Goal: Task Accomplishment & Management: Use online tool/utility

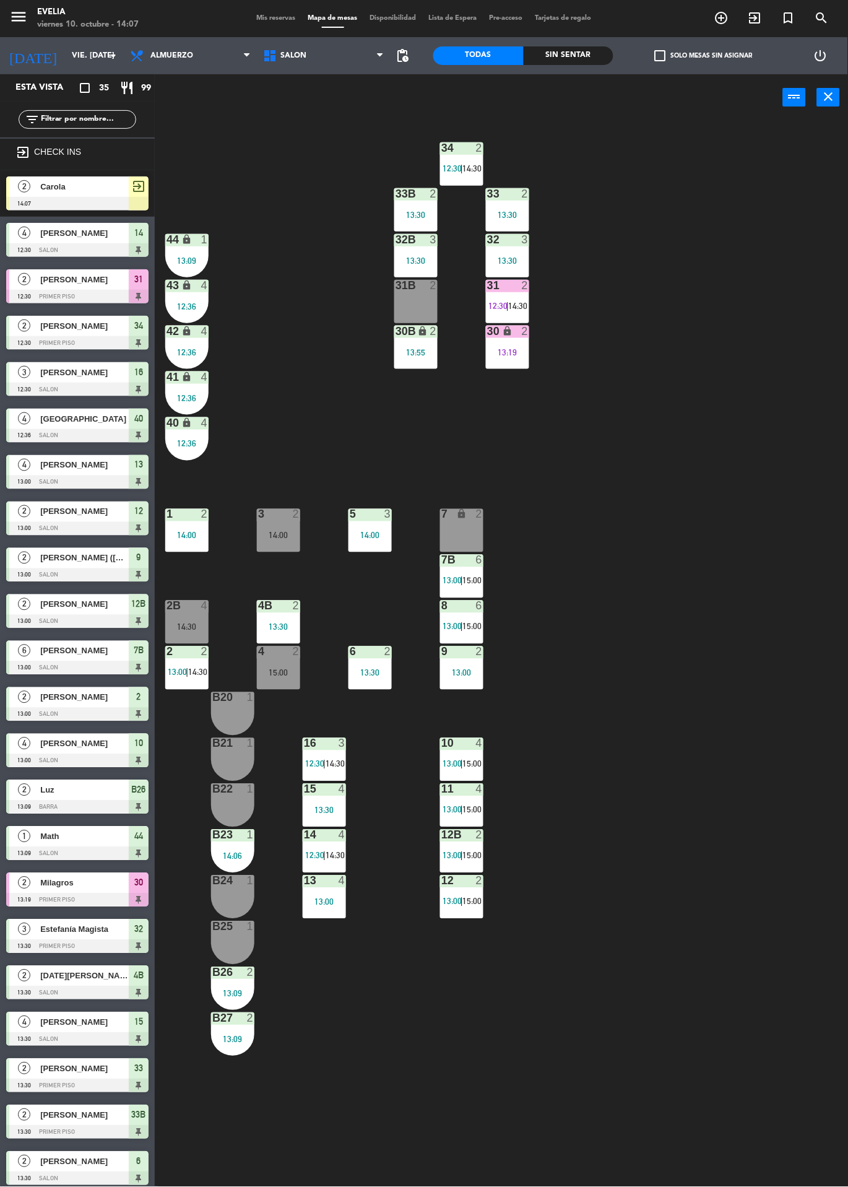
click at [725, 756] on div "34 2 12:30 | 14:30 33B 2 13:30 33 2 13:30 44 lock 1 13:09 32B 3 13:30 32 3 13:3…" at bounding box center [505, 654] width 685 height 1066
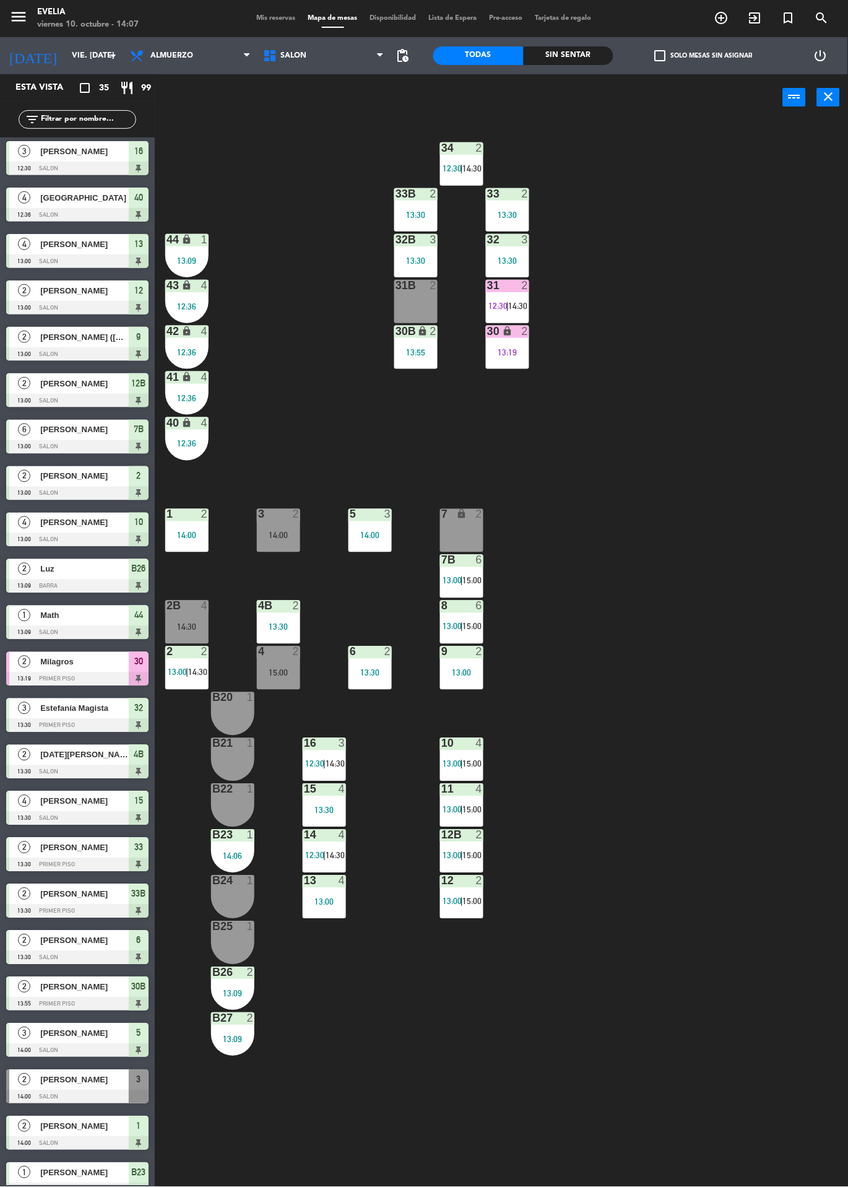
scroll to position [253, 0]
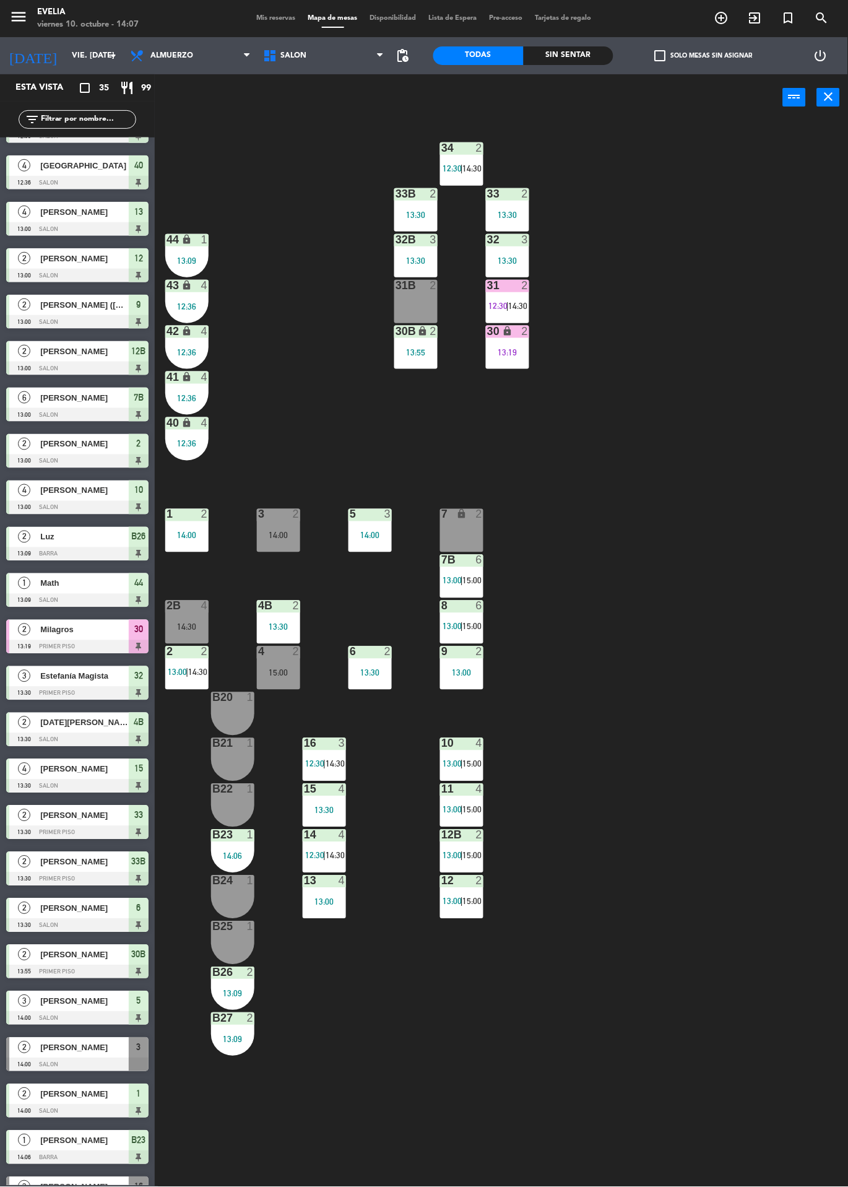
click at [71, 1055] on div "[PERSON_NAME]" at bounding box center [84, 1047] width 90 height 20
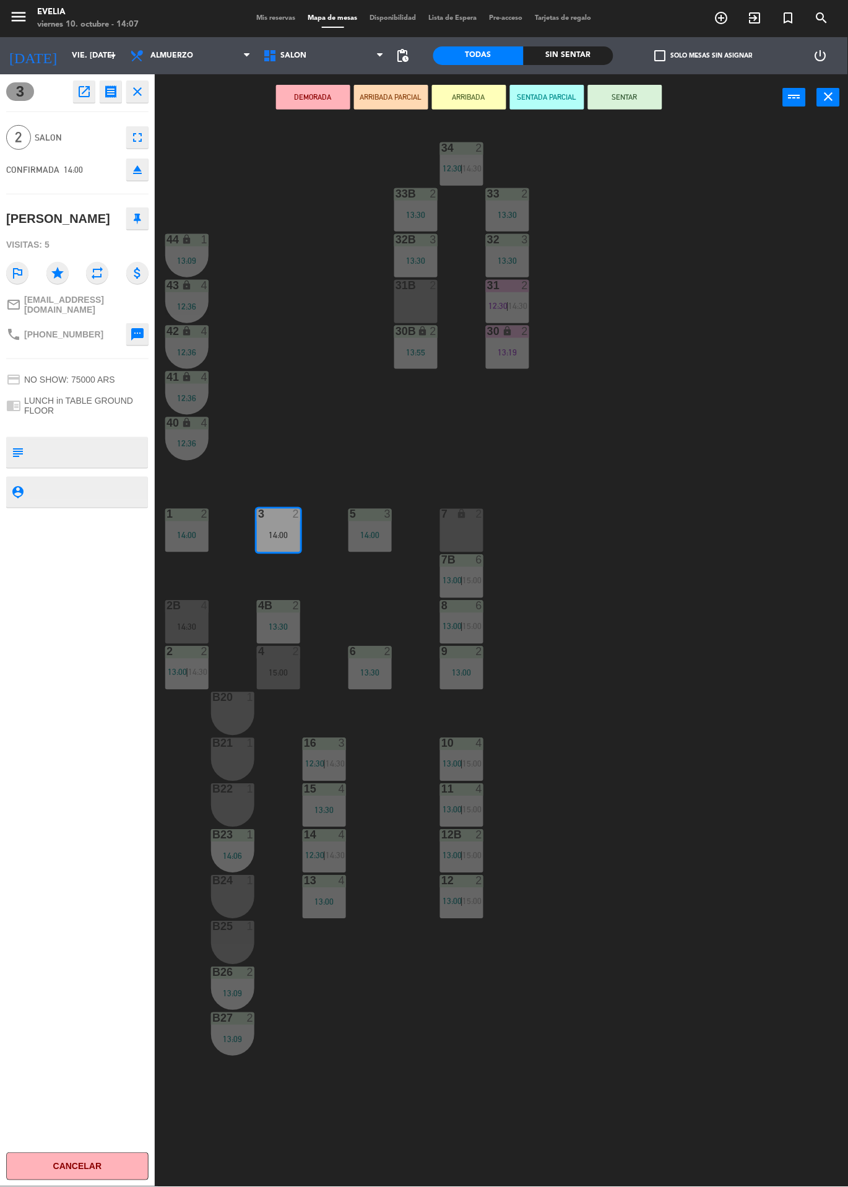
click at [637, 106] on button "SENTAR" at bounding box center [625, 97] width 74 height 25
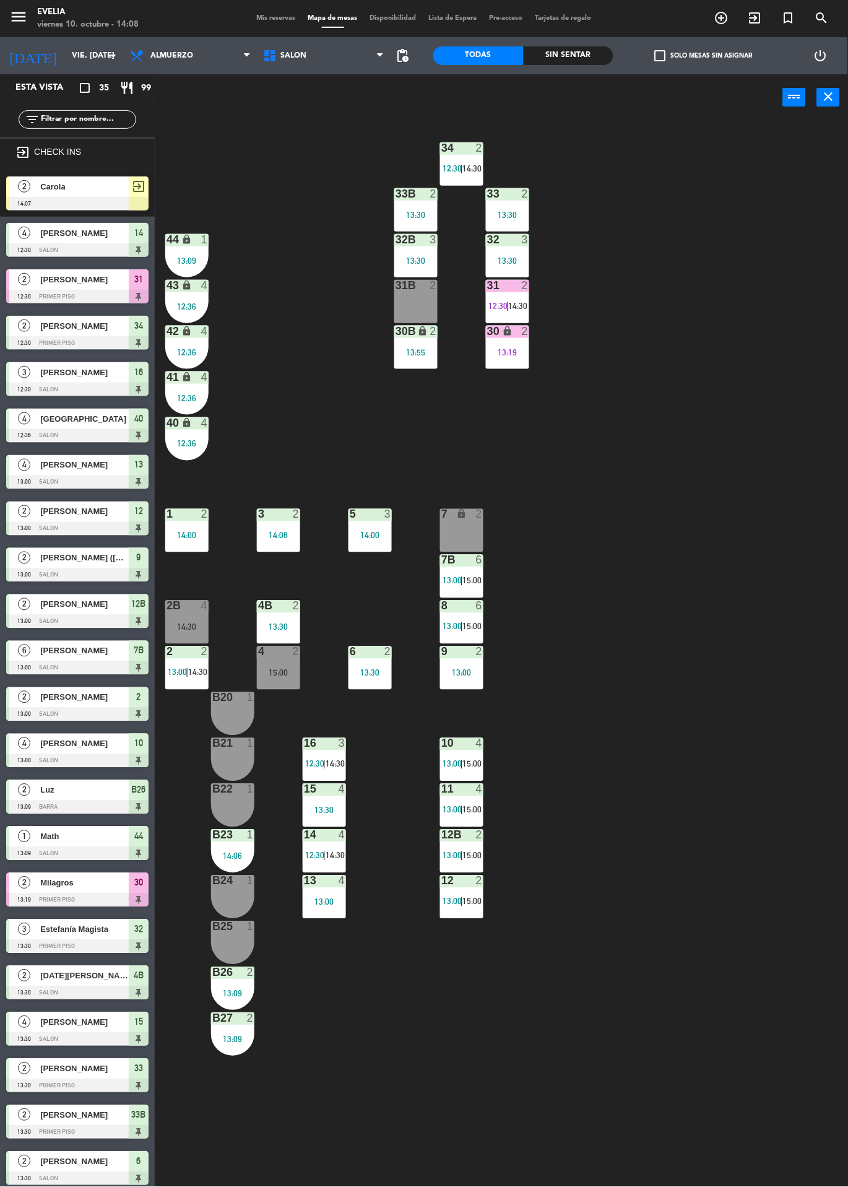
scroll to position [75, 0]
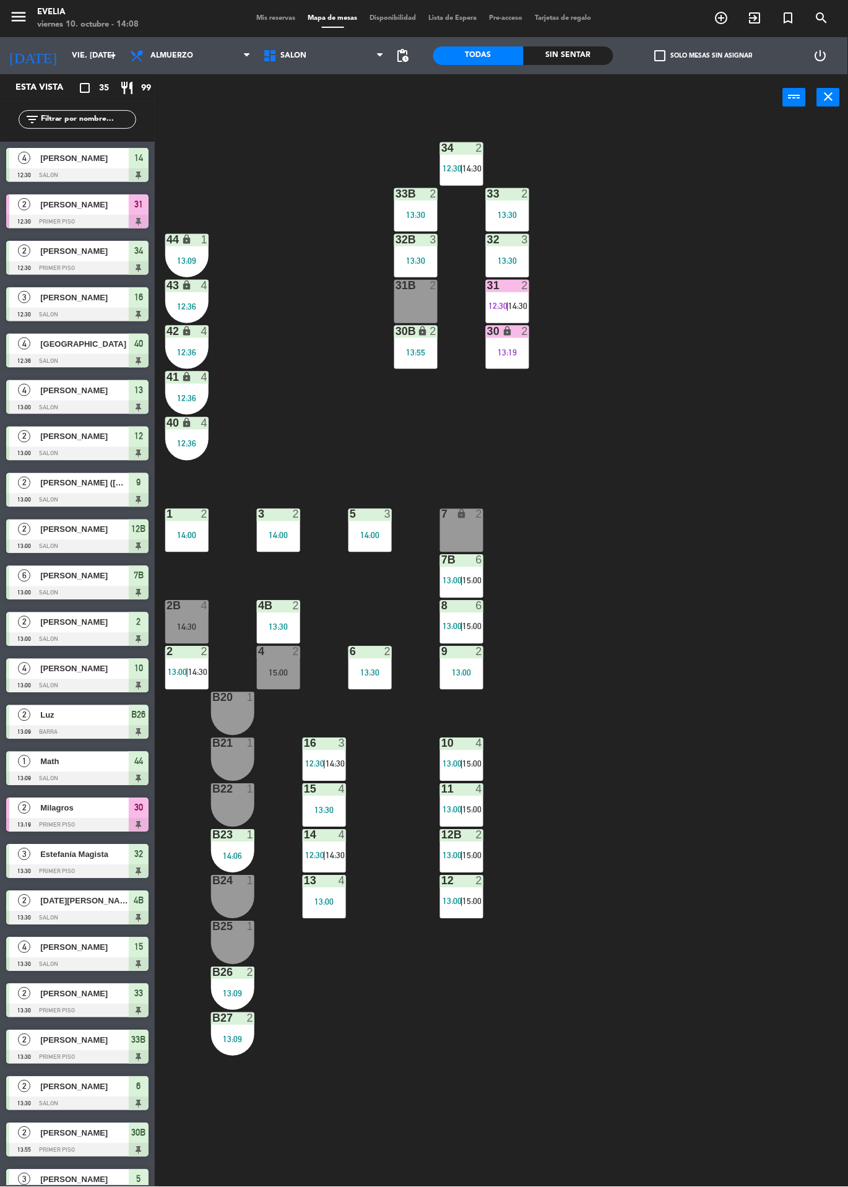
click at [761, 1018] on div "34 2 12:30 | 14:30 33B 2 13:30 33 2 13:30 44 lock 1 13:09 32B 3 13:30 32 3 13:3…" at bounding box center [505, 654] width 685 height 1066
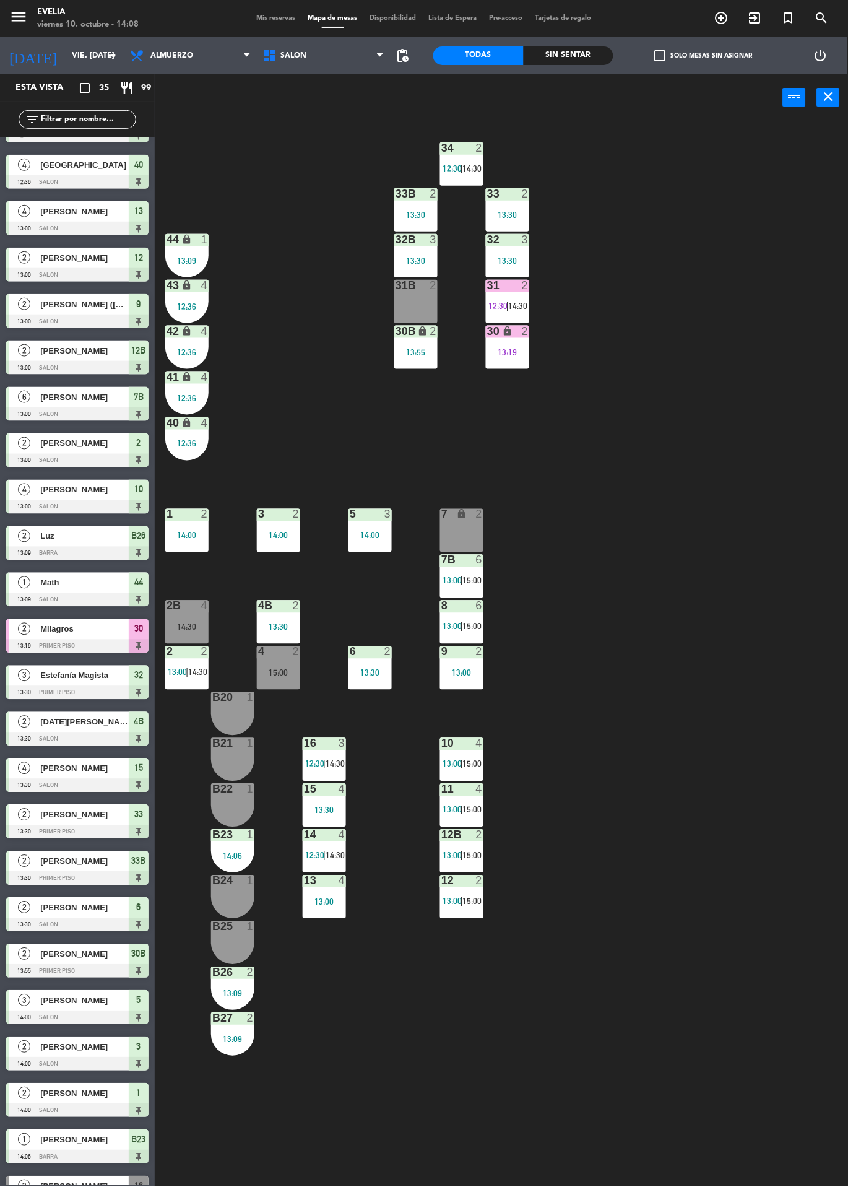
scroll to position [0, 0]
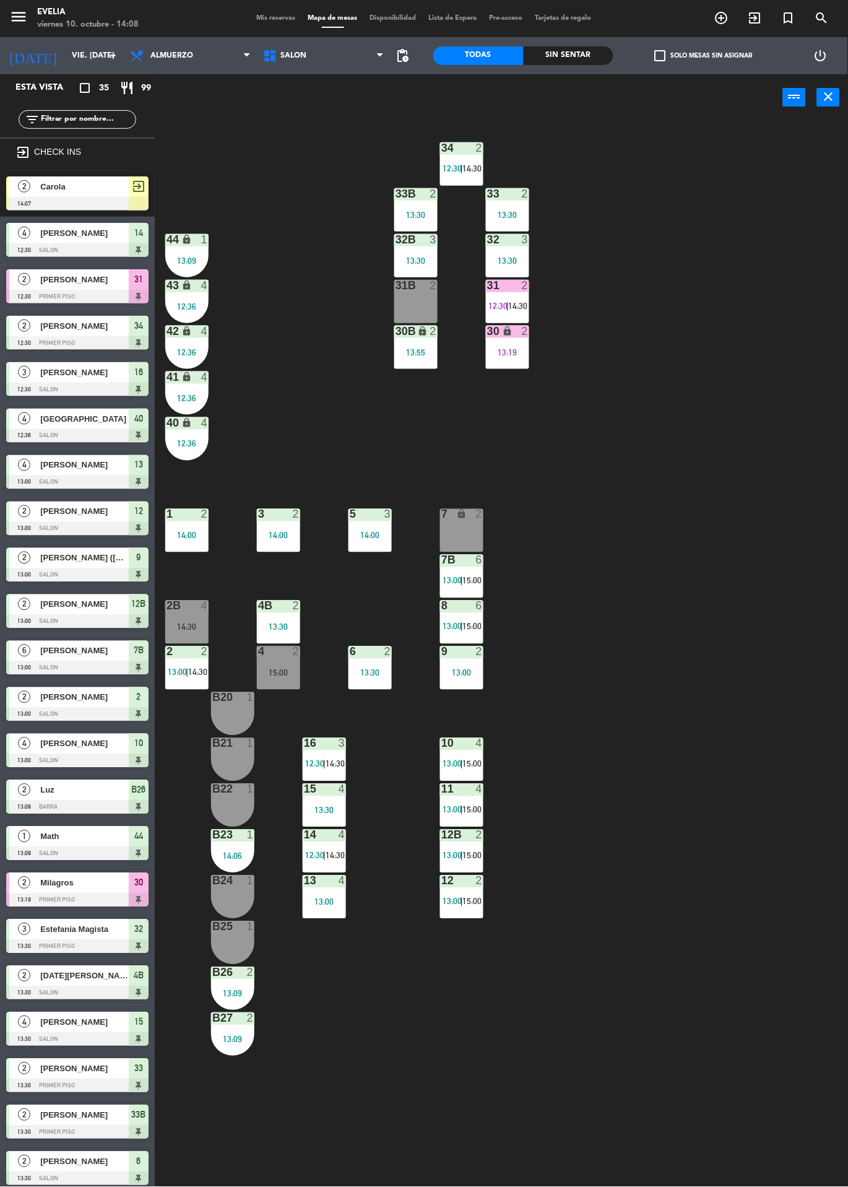
click at [97, 197] on div at bounding box center [77, 204] width 142 height 14
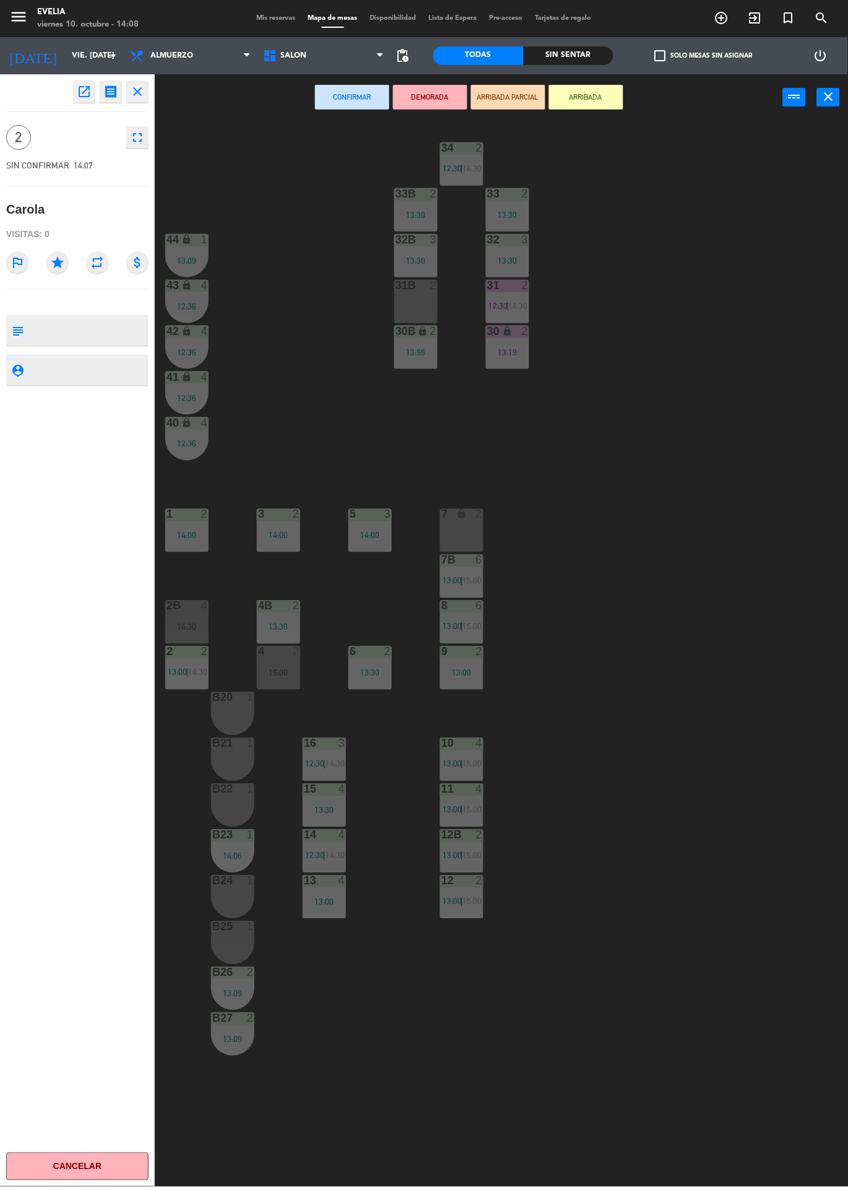
click at [426, 295] on div "31B 2" at bounding box center [415, 301] width 43 height 43
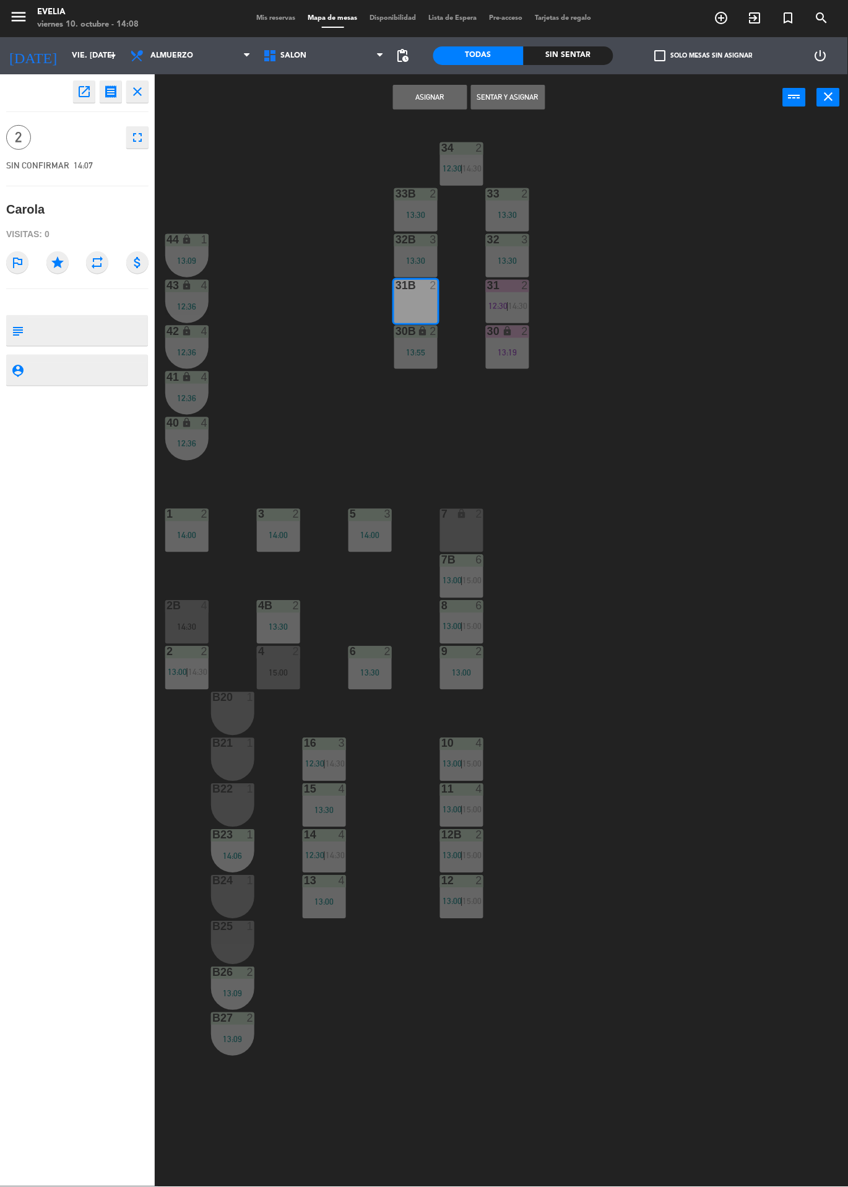
click at [526, 97] on button "Sentar y Asignar" at bounding box center [508, 97] width 74 height 25
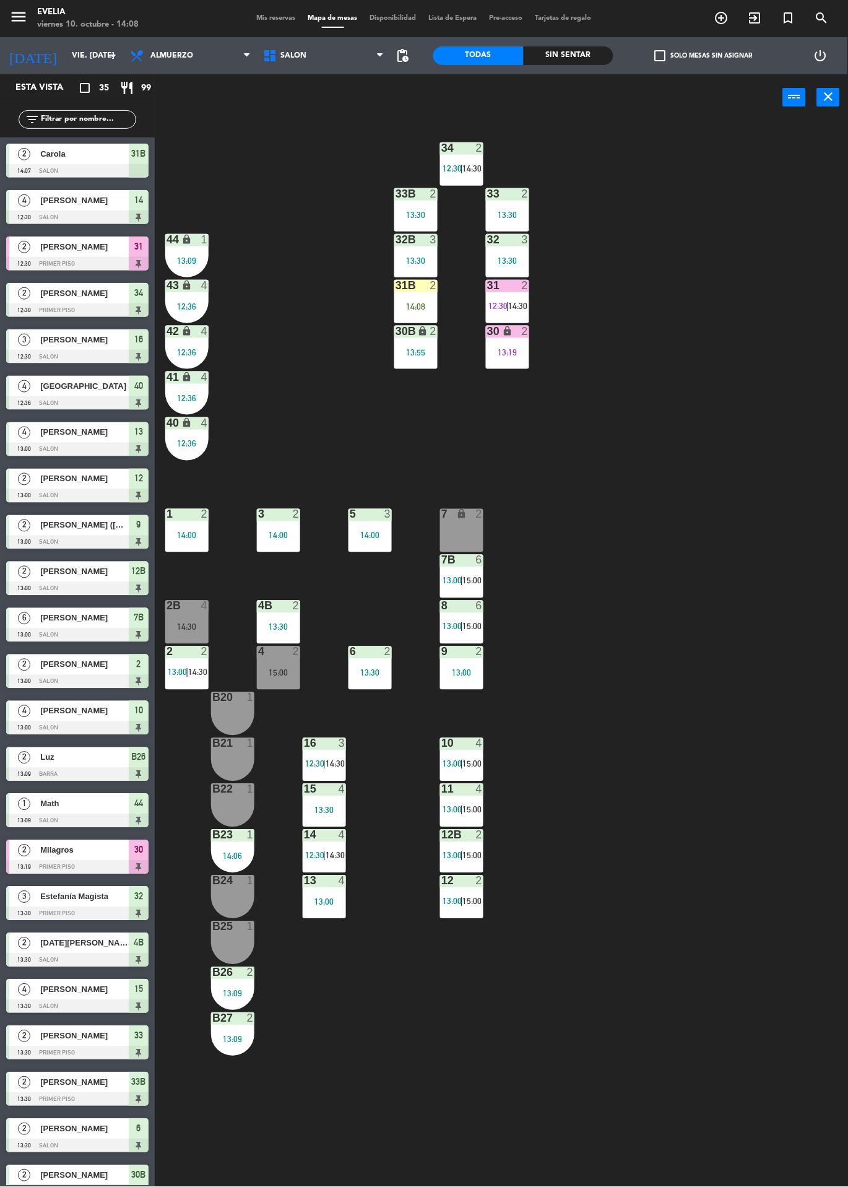
click at [815, 552] on div "34 2 12:30 | 14:30 33B 2 13:30 33 2 13:30 44 lock 1 13:09 32B 3 13:30 32 3 13:3…" at bounding box center [505, 654] width 685 height 1066
click at [719, 788] on div "34 2 12:30 | 14:30 33B 2 13:30 33 2 13:30 44 lock 1 13:09 32B 3 13:30 32 3 13:3…" at bounding box center [505, 654] width 685 height 1066
click at [693, 613] on div "34 2 12:30 | 14:30 33B 2 13:30 33 2 13:30 44 lock 1 13:09 32B 3 13:30 32 3 13:3…" at bounding box center [505, 654] width 685 height 1066
click at [474, 169] on span "14:30" at bounding box center [472, 168] width 19 height 10
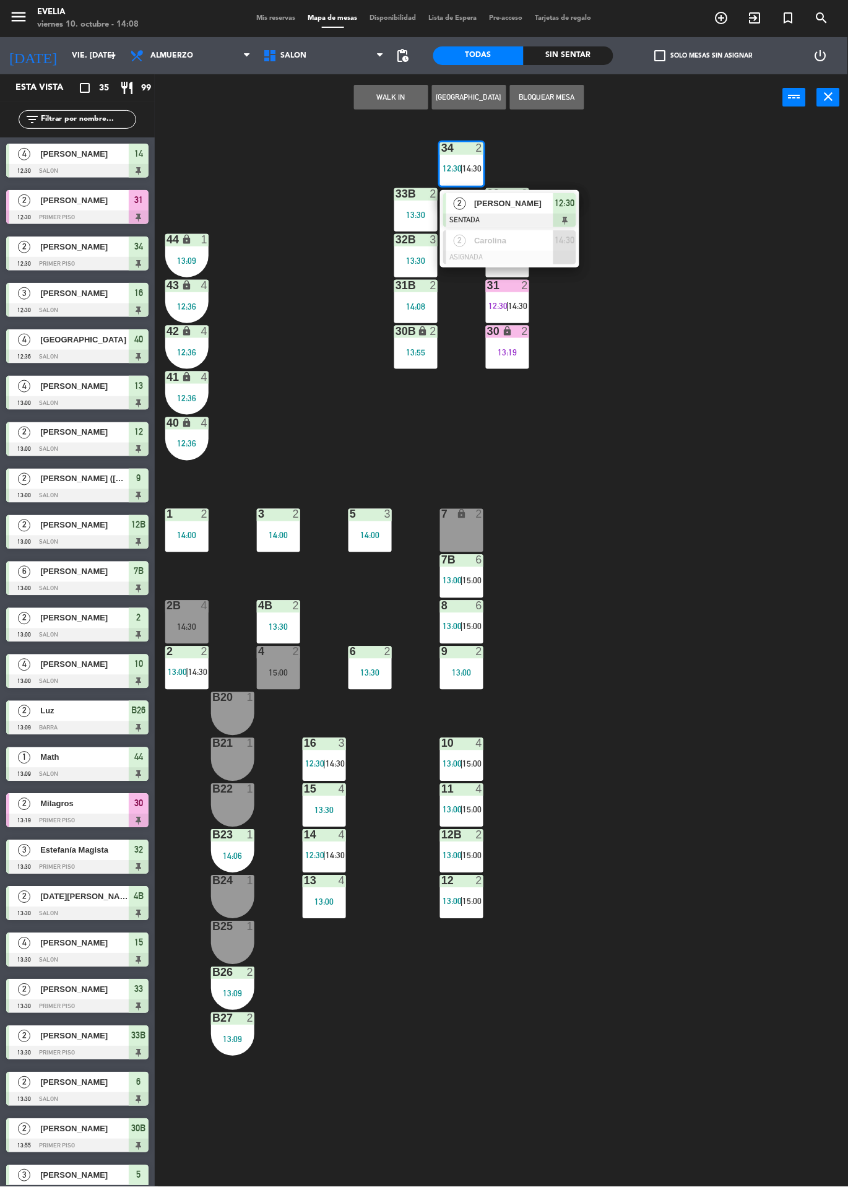
click at [795, 544] on div "34 2 12:30 | 14:30 2 [PERSON_NAME] 12:30 2 Carolina ASIGNADA 14:30 33B 2 13:30 …" at bounding box center [505, 654] width 685 height 1066
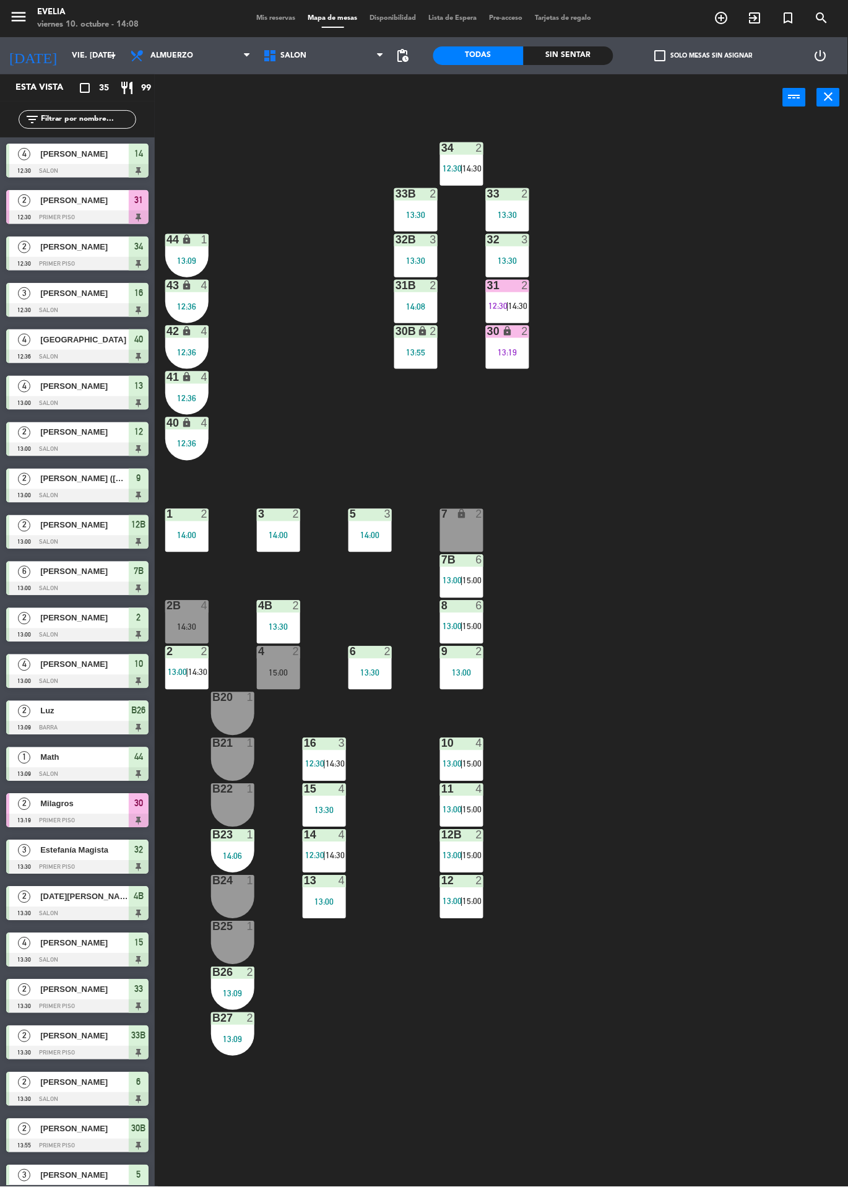
click at [463, 168] on span "|" at bounding box center [462, 168] width 2 height 10
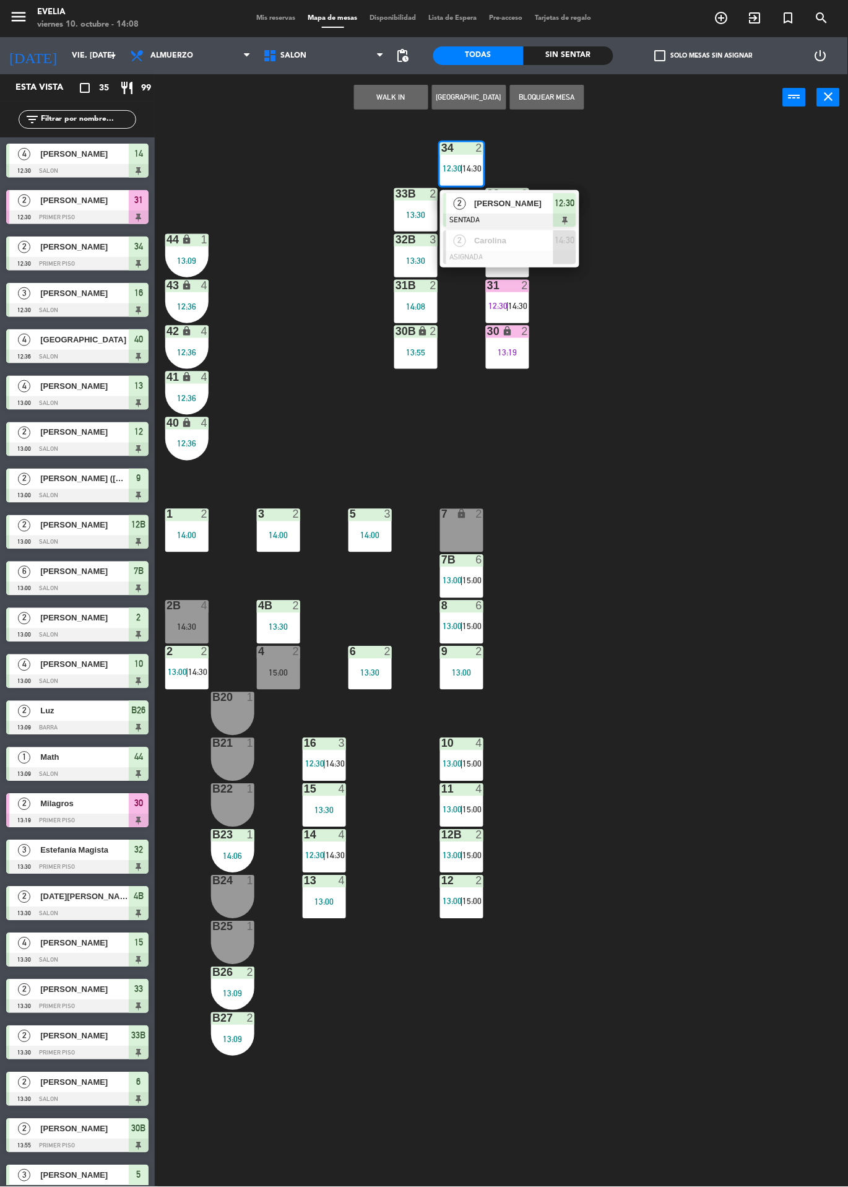
click at [803, 668] on div "34 2 12:30 | 14:30 2 [PERSON_NAME] 12:30 2 Carolina ASIGNADA 14:30 33B 2 13:30 …" at bounding box center [505, 654] width 685 height 1066
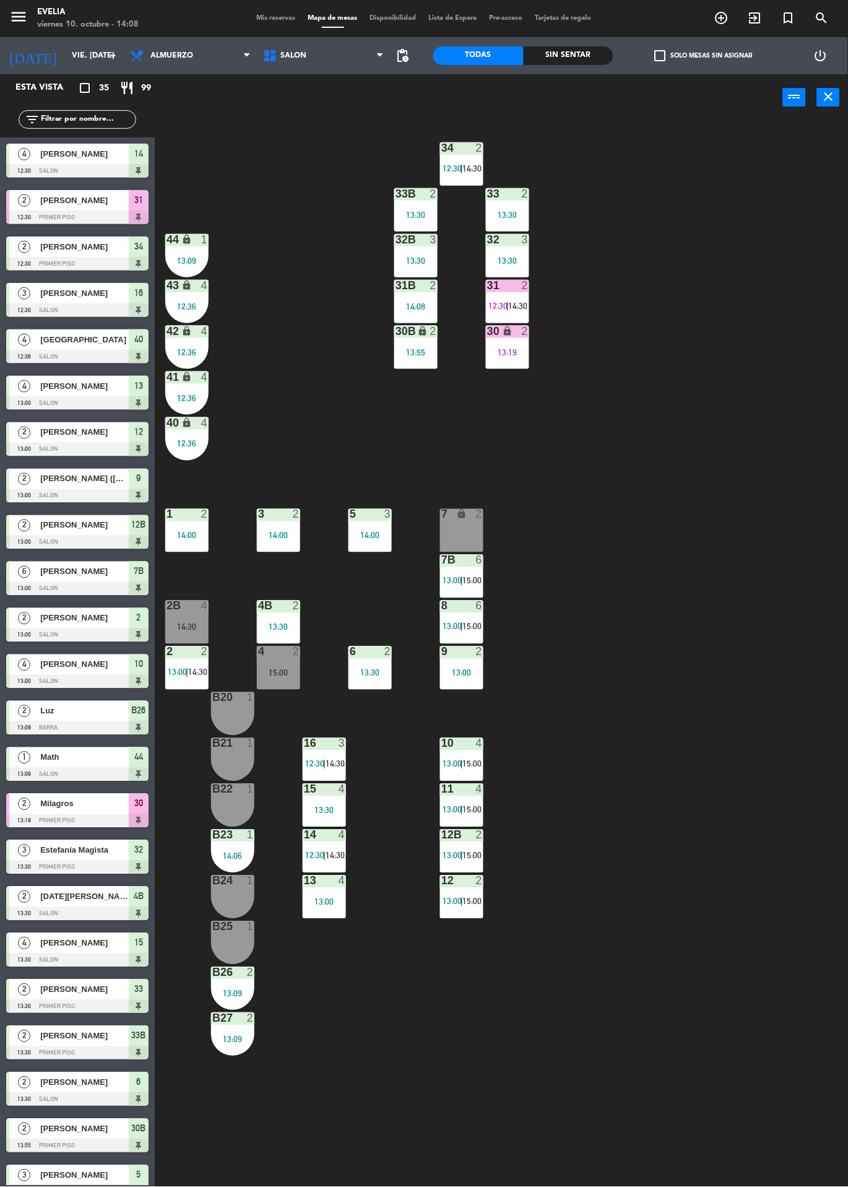
click at [736, 1026] on div "34 2 12:30 | 14:30 33B 2 13:30 33 2 13:30 44 lock 1 13:09 32B 3 13:30 32 3 13:3…" at bounding box center [505, 654] width 685 height 1066
click at [805, 818] on div "34 2 12:30 | 14:30 33B 2 13:30 33 2 13:30 44 lock 1 13:09 32B 3 13:30 32 3 13:3…" at bounding box center [505, 654] width 685 height 1066
click at [816, 818] on div "34 2 12:30 | 14:30 33B 2 13:30 33 2 13:30 44 lock 1 13:09 32B 3 13:30 32 3 13:3…" at bounding box center [505, 654] width 685 height 1066
click at [806, 826] on div "34 2 12:30 | 14:30 33B 2 13:30 33 2 13:30 44 lock 1 13:09 32B 3 13:30 32 3 13:3…" at bounding box center [505, 654] width 685 height 1066
click at [340, 855] on span "14:30" at bounding box center [335, 855] width 19 height 10
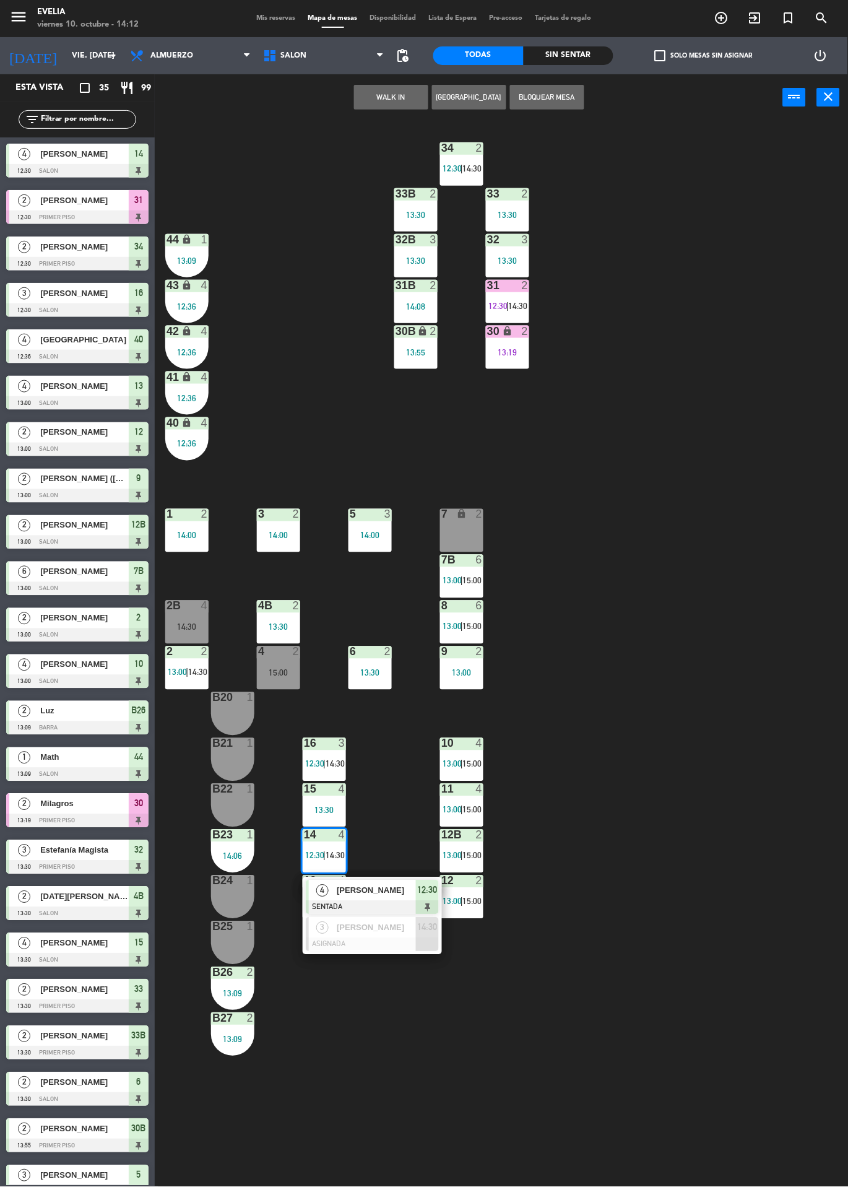
click at [811, 807] on div "34 2 12:30 | 14:30 33B 2 13:30 33 2 13:30 44 lock 1 13:09 32B 3 13:30 32 3 13:3…" at bounding box center [505, 654] width 685 height 1066
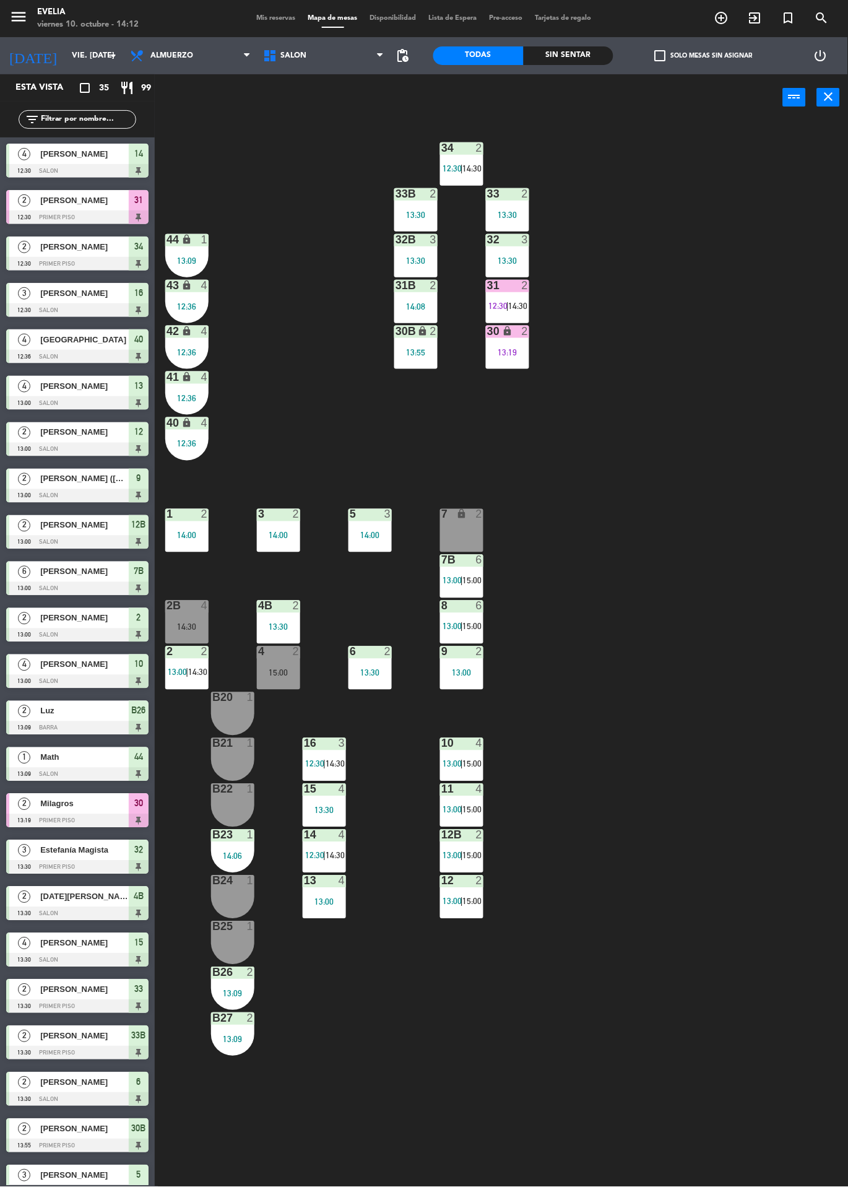
click at [767, 681] on div "34 2 12:30 | 14:30 33B 2 13:30 33 2 13:30 44 lock 1 13:09 32B 3 13:30 32 3 13:3…" at bounding box center [505, 654] width 685 height 1066
click at [305, 763] on span "12:30" at bounding box center [314, 764] width 19 height 10
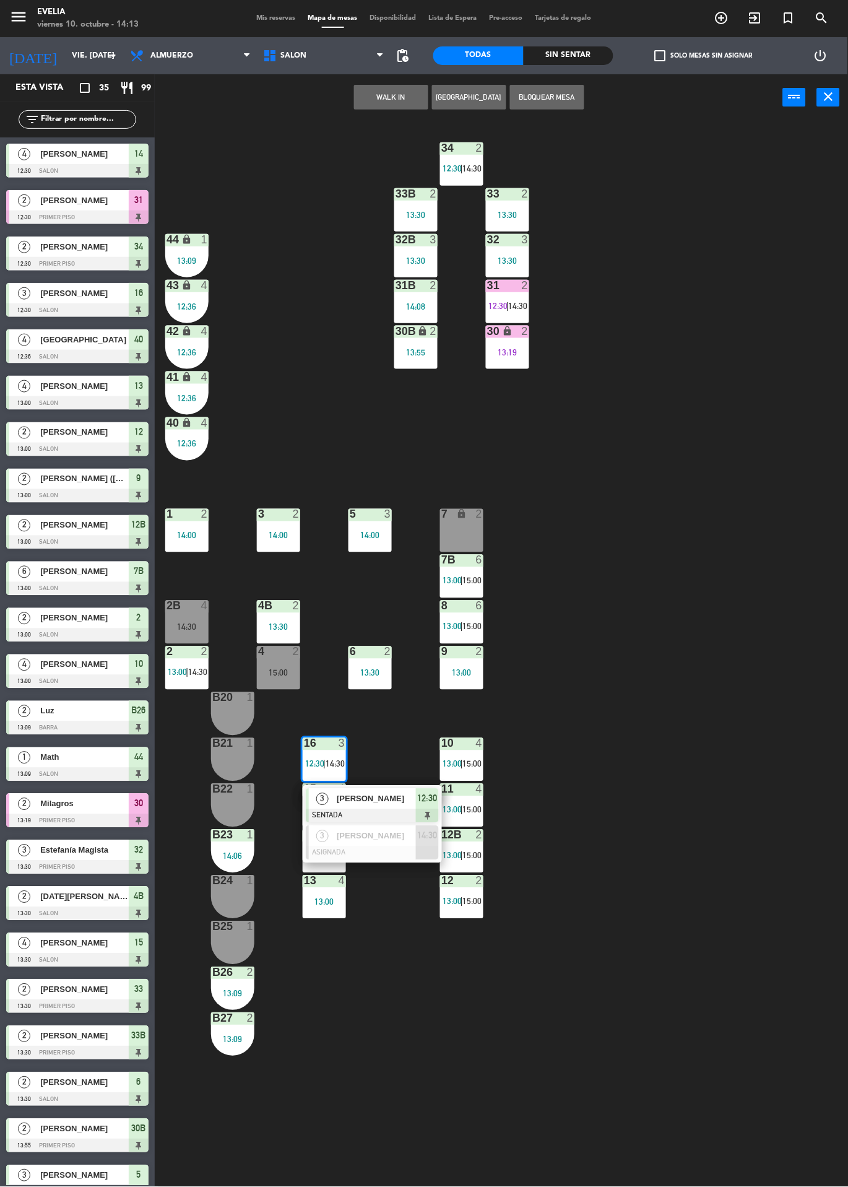
click at [371, 804] on span "[PERSON_NAME]" at bounding box center [376, 798] width 79 height 13
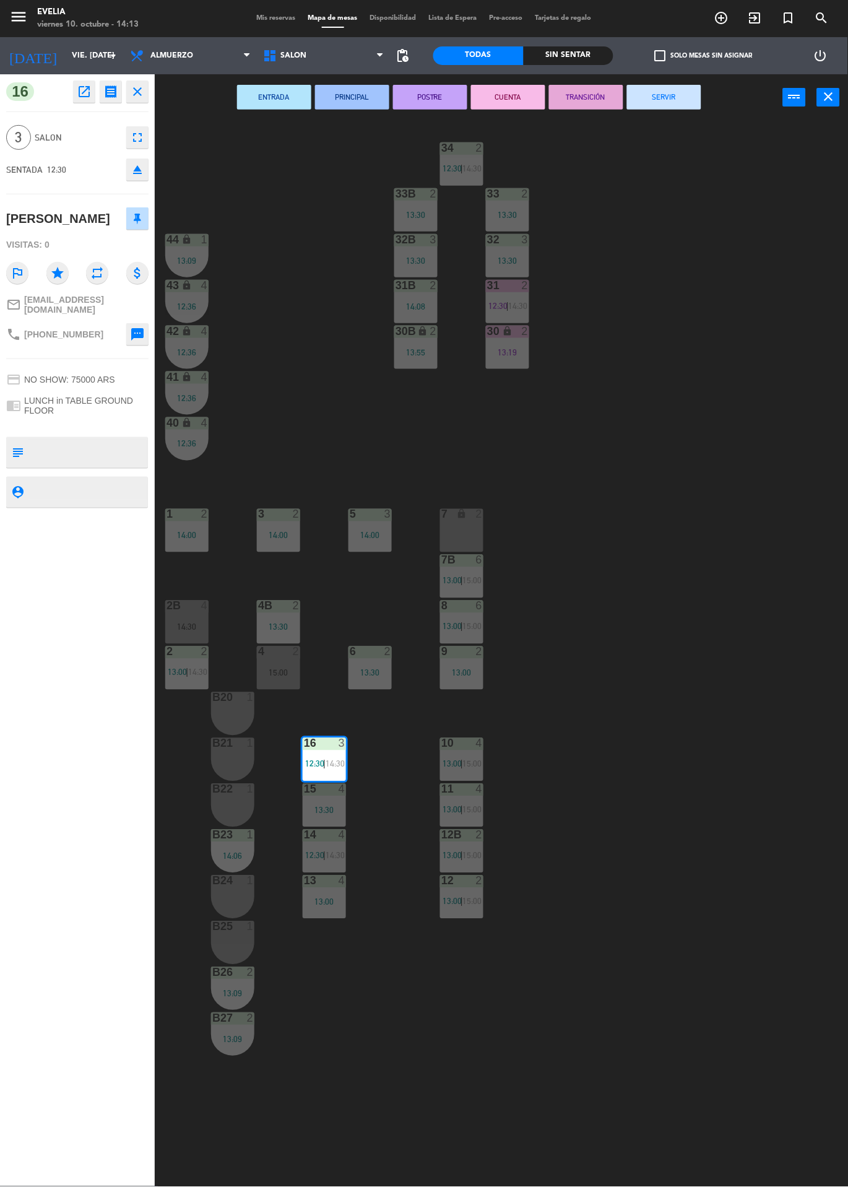
click at [430, 108] on button "POSTRE" at bounding box center [430, 97] width 74 height 25
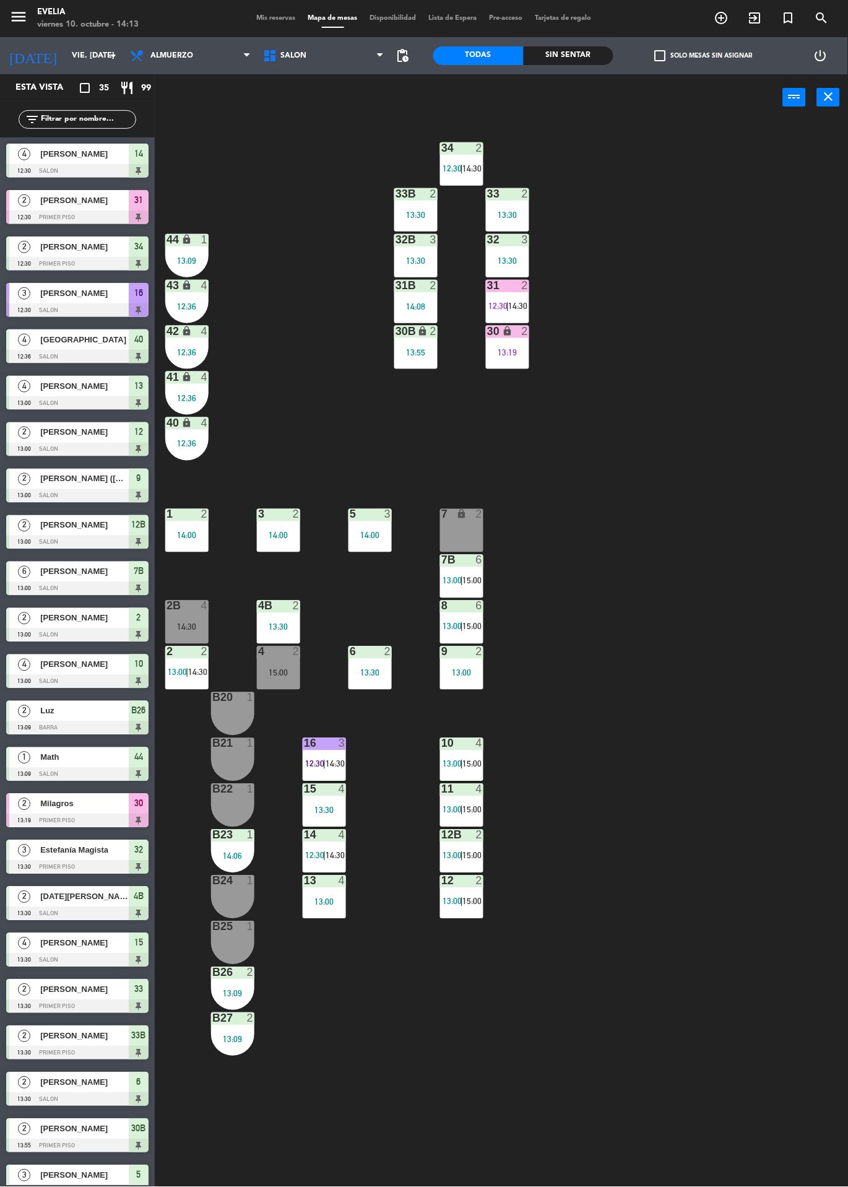
click at [340, 897] on div "13:00" at bounding box center [324, 901] width 43 height 9
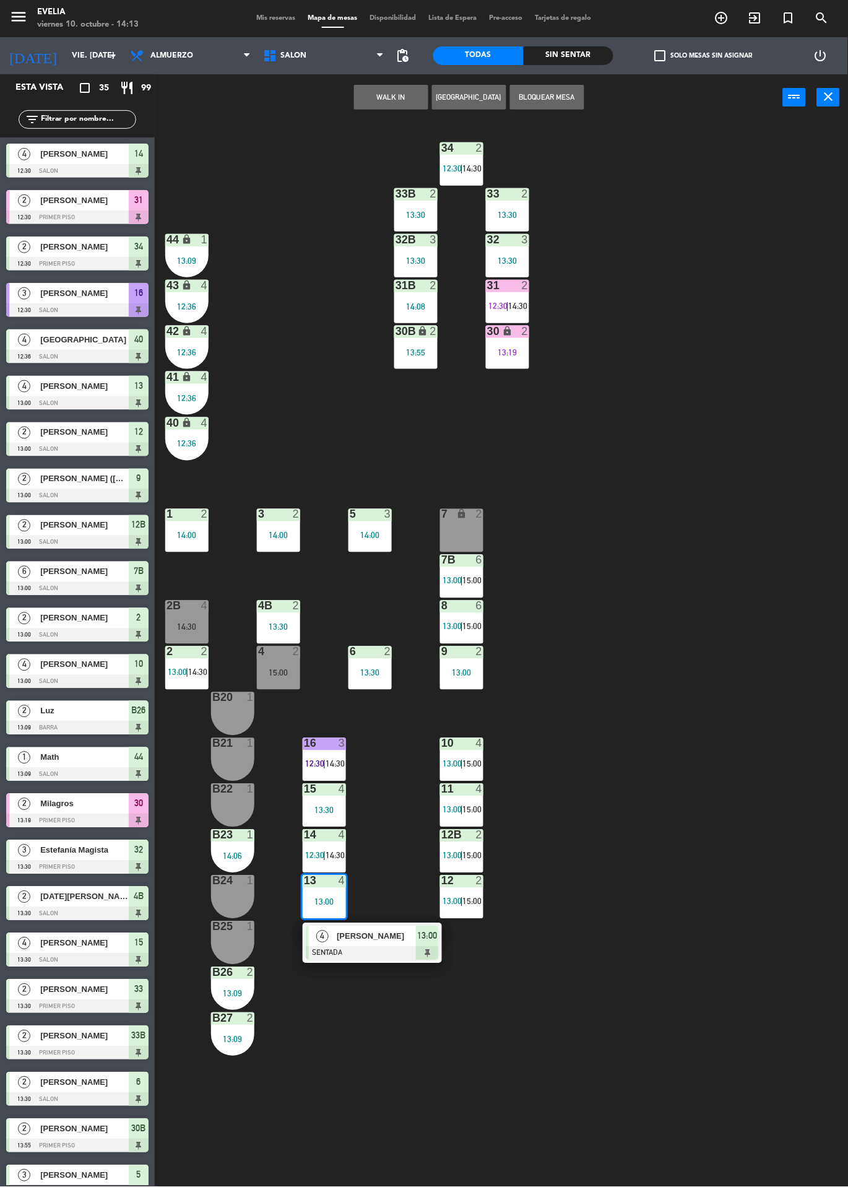
click at [795, 931] on div "34 2 12:30 | 14:30 33B 2 13:30 33 2 13:30 44 lock 1 13:09 32B 3 13:30 32 3 13:3…" at bounding box center [505, 654] width 685 height 1066
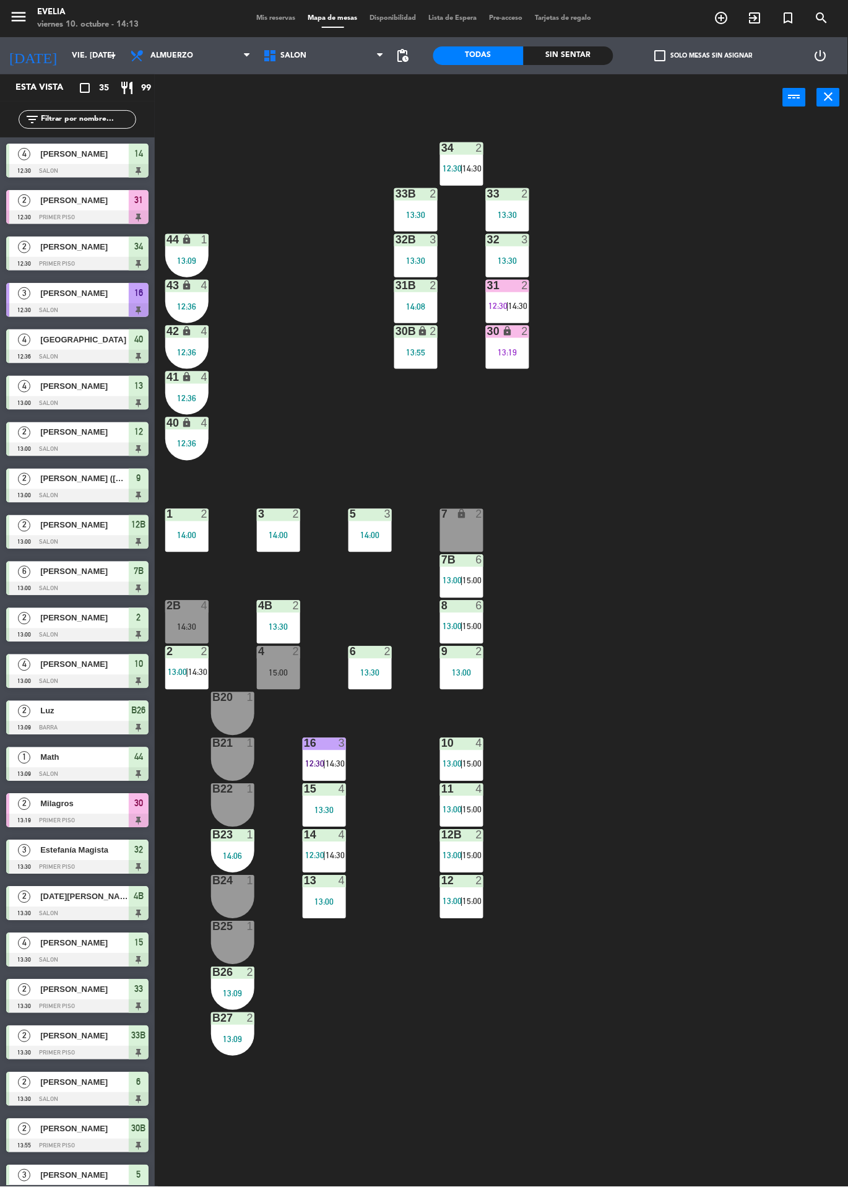
click at [746, 891] on div "34 2 12:30 | 14:30 33B 2 13:30 33 2 13:30 44 lock 1 13:09 32B 3 13:30 32 3 13:3…" at bounding box center [505, 654] width 685 height 1066
click at [742, 884] on div "34 2 12:30 | 14:30 33B 2 13:30 33 2 13:30 44 lock 1 13:09 32B 3 13:30 32 3 13:3…" at bounding box center [505, 654] width 685 height 1066
click at [748, 876] on div "34 2 12:30 | 14:30 33B 2 13:30 33 2 13:30 44 lock 1 13:09 32B 3 13:30 32 3 13:3…" at bounding box center [505, 654] width 685 height 1066
click at [820, 837] on div "34 2 12:30 | 14:30 33B 2 13:30 33 2 13:30 44 lock 1 13:09 32B 3 13:30 32 3 13:3…" at bounding box center [505, 654] width 685 height 1066
click at [715, 823] on div "34 2 12:30 | 14:30 33B 2 13:30 33 2 13:30 44 lock 1 13:09 32B 3 13:30 32 3 13:3…" at bounding box center [505, 654] width 685 height 1066
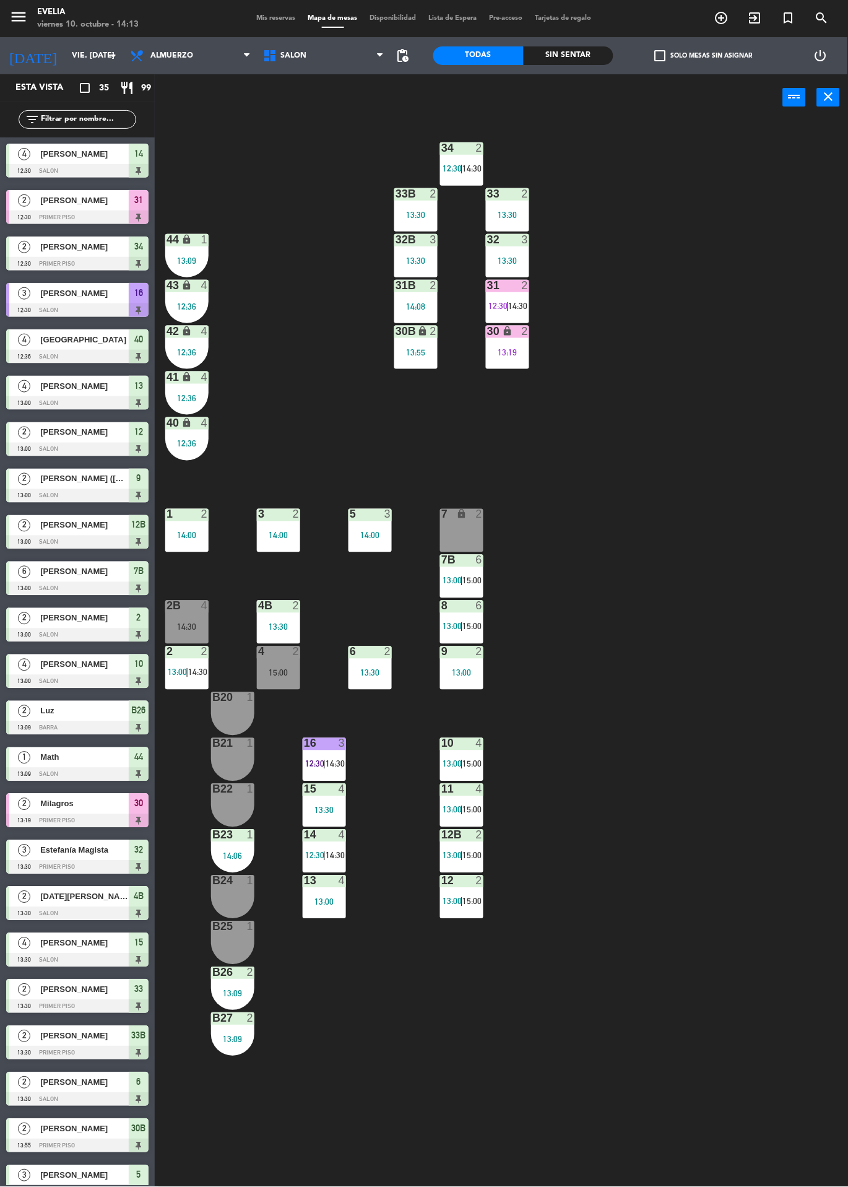
click at [699, 812] on div "34 2 12:30 | 14:30 33B 2 13:30 33 2 13:30 44 lock 1 13:09 32B 3 13:30 32 3 13:3…" at bounding box center [505, 654] width 685 height 1066
click at [753, 24] on icon "exit_to_app" at bounding box center [755, 18] width 15 height 15
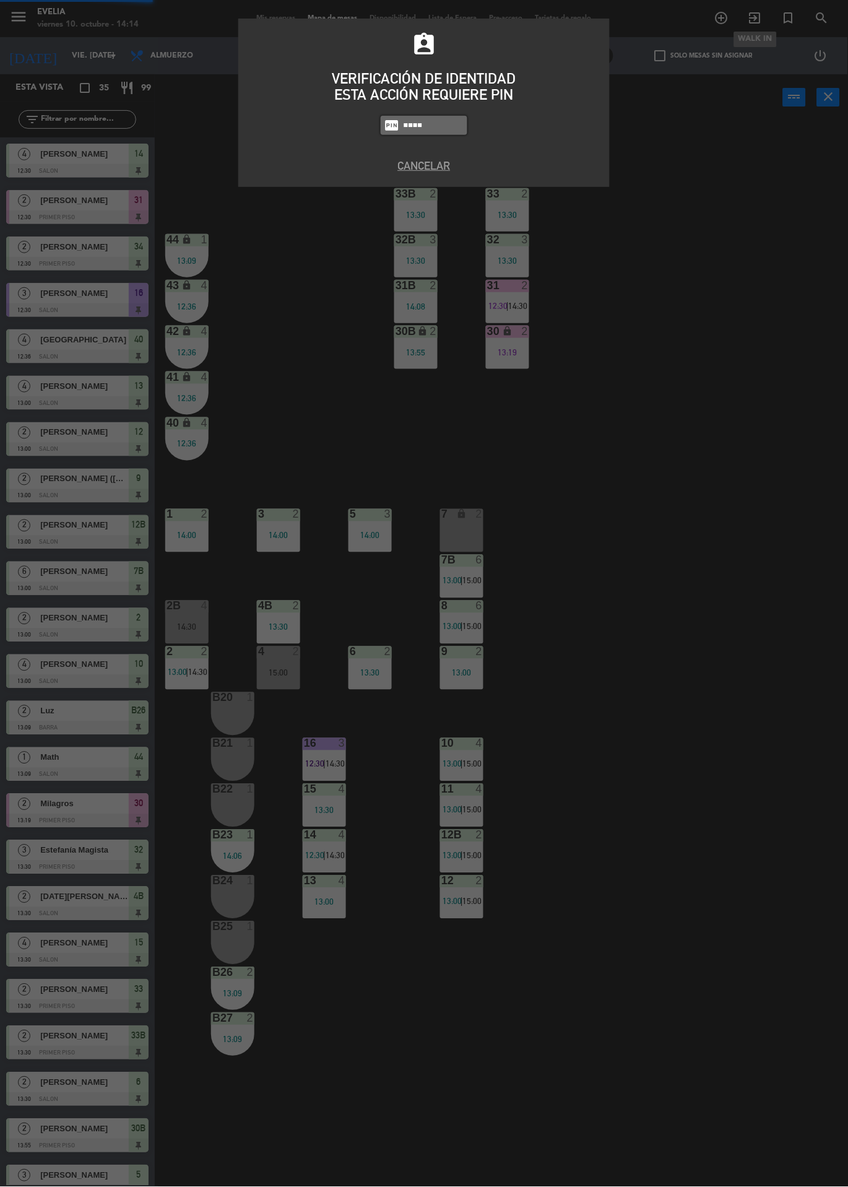
type input "9101"
click at [778, 538] on div "assignment_ind VERIFICACIÓN DE IDENTIDAD ESTA ACCIÓN REQUIERE PIN fiber_pin 910…" at bounding box center [424, 593] width 848 height 1187
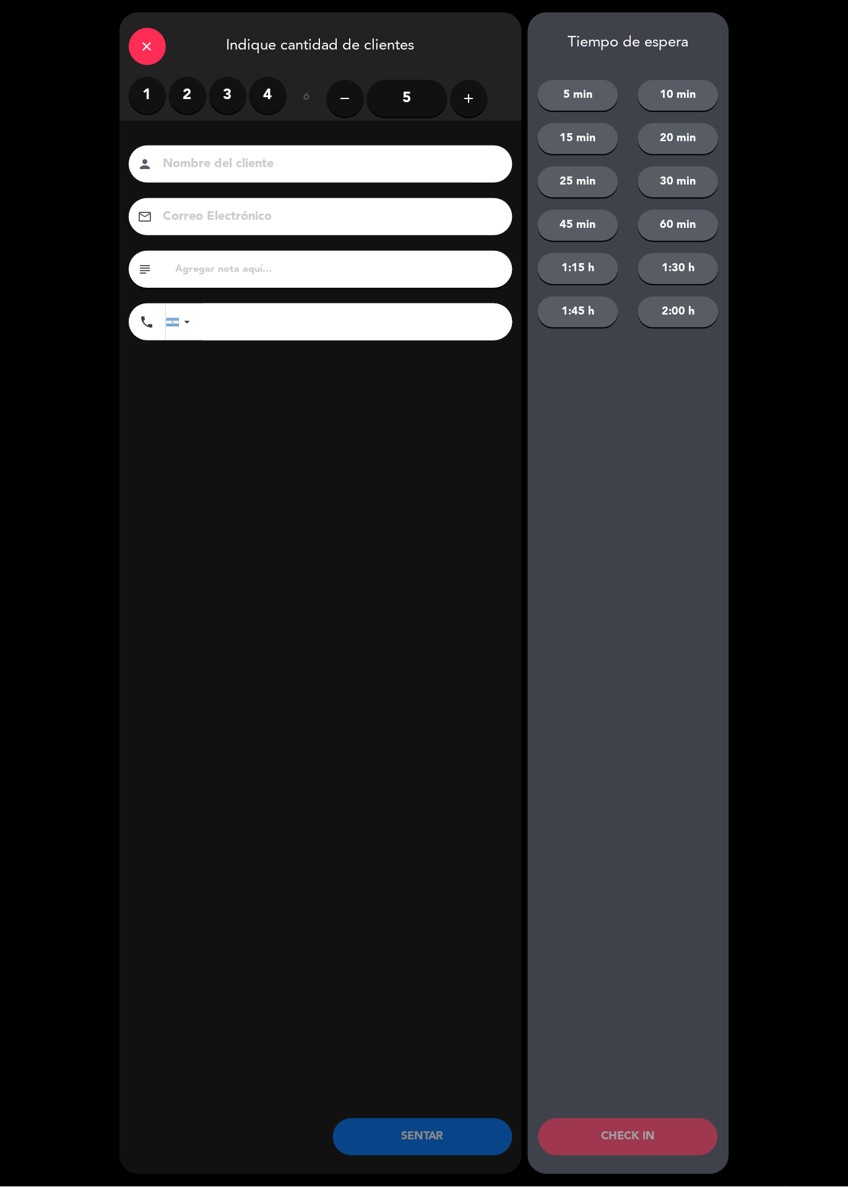
click at [181, 100] on label "2" at bounding box center [187, 95] width 37 height 37
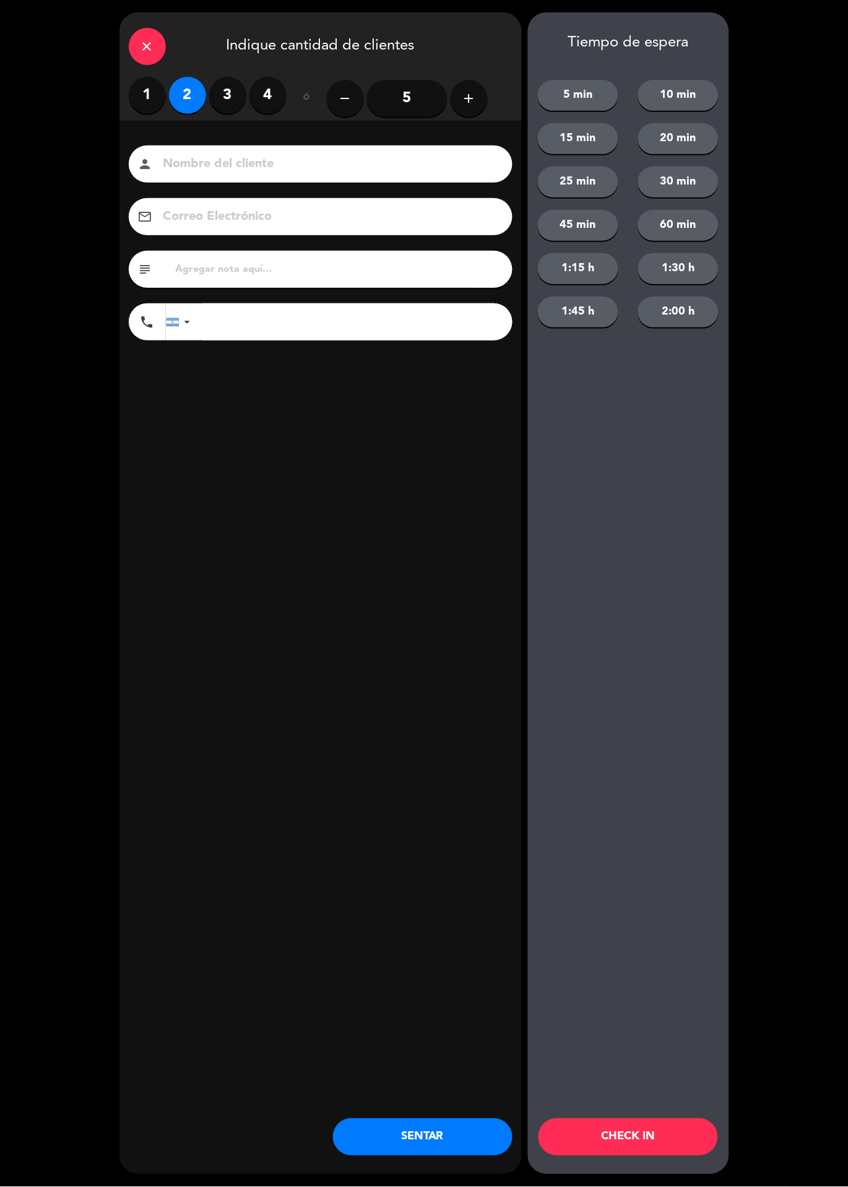
click at [351, 162] on input at bounding box center [329, 165] width 334 height 22
type input "Romina"
click at [357, 607] on div "close Indique cantidad de clientes 1 2 3 4 ó remove 5 add Nombre del cliente pe…" at bounding box center [320, 593] width 402 height 1162
click at [664, 1144] on button "CHECK IN" at bounding box center [627, 1136] width 179 height 37
